Goal: Navigation & Orientation: Find specific page/section

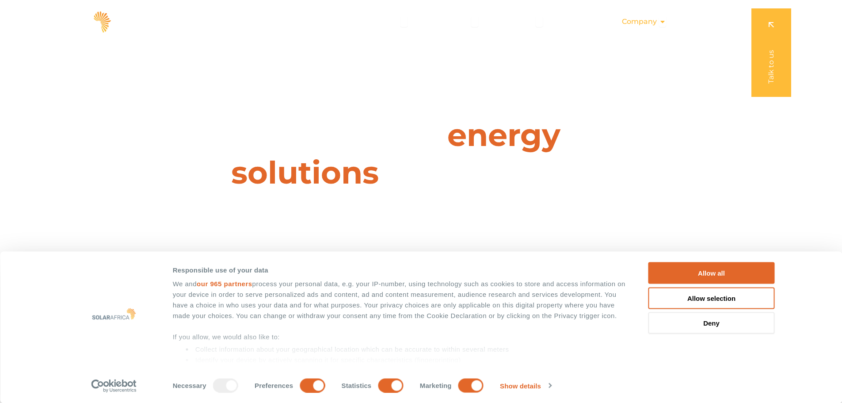
click at [655, 22] on span "Company" at bounding box center [639, 21] width 35 height 11
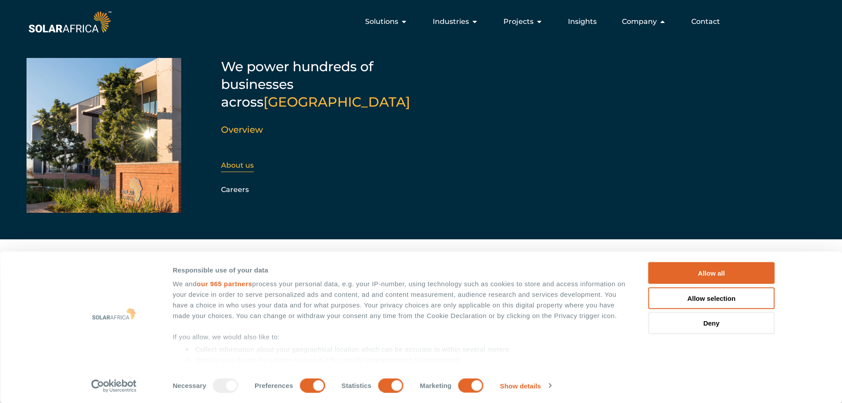
click at [233, 161] on link "About us" at bounding box center [237, 165] width 33 height 8
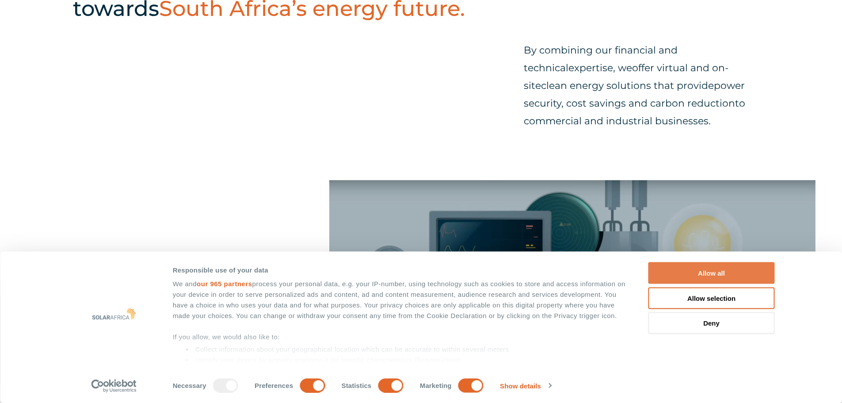
click at [710, 278] on button "Allow all" at bounding box center [712, 273] width 126 height 22
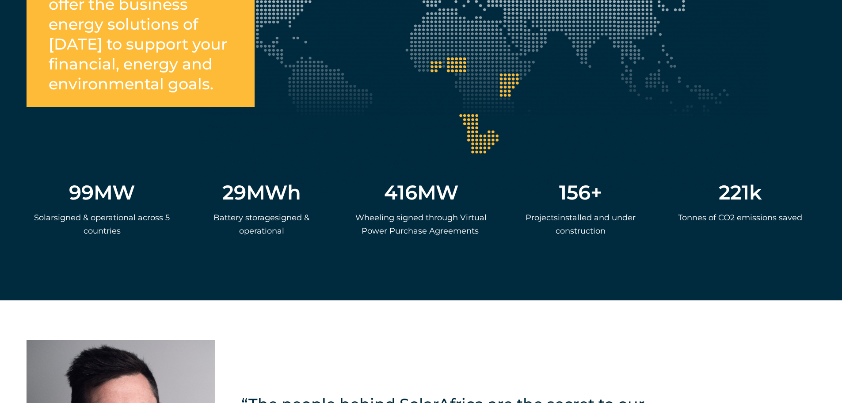
scroll to position [1946, 0]
